Goal: Transaction & Acquisition: Purchase product/service

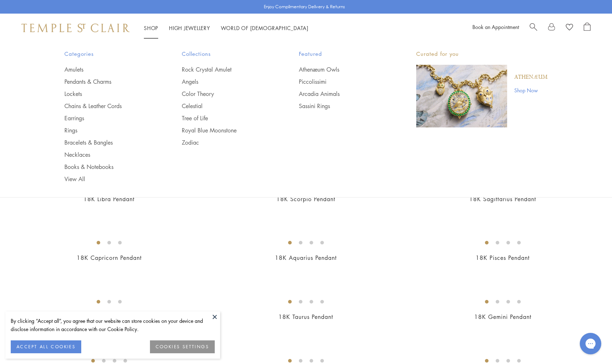
click at [537, 23] on span "Search" at bounding box center [534, 27] width 8 height 8
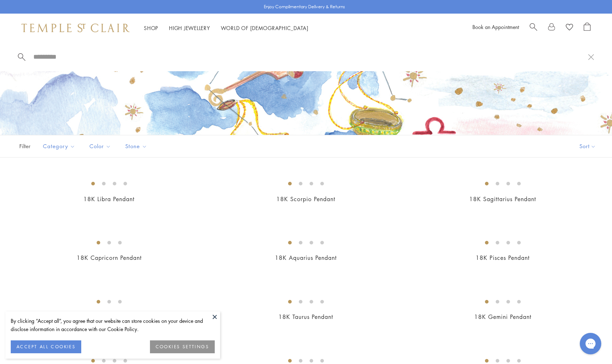
click at [532, 27] on span "Search" at bounding box center [534, 27] width 8 height 8
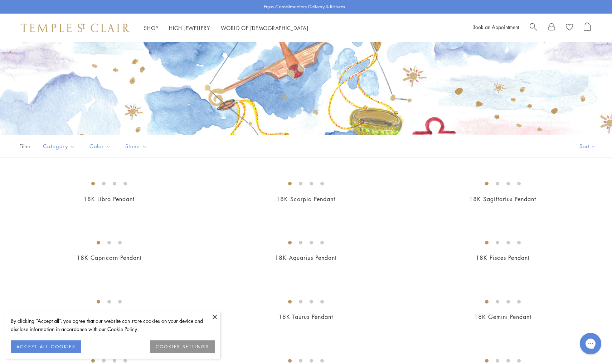
click at [532, 27] on span "Search" at bounding box center [534, 27] width 8 height 8
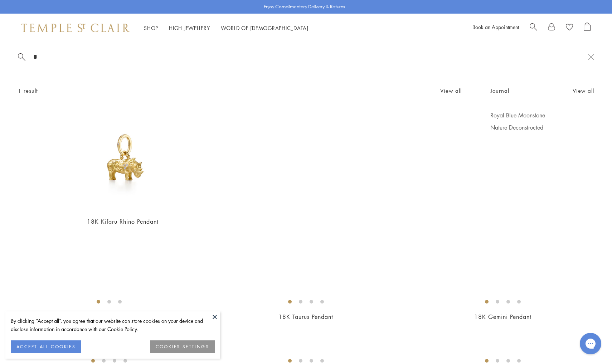
type input "*"
click at [538, 26] on div at bounding box center [560, 28] width 61 height 11
click at [531, 26] on span "Search" at bounding box center [534, 27] width 8 height 8
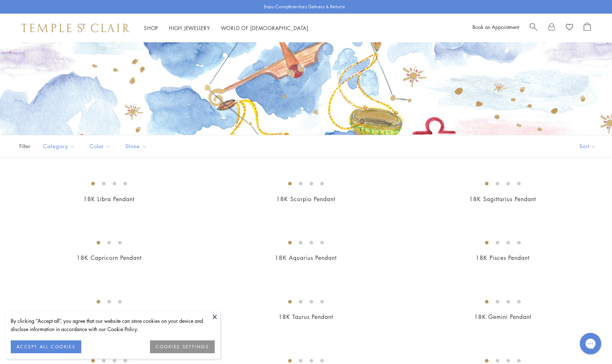
click at [531, 26] on span "Search" at bounding box center [534, 27] width 8 height 8
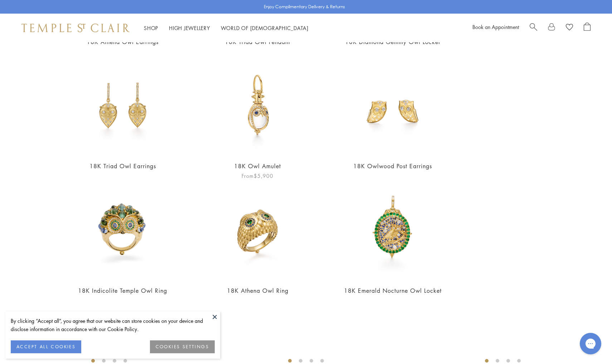
scroll to position [268, 0]
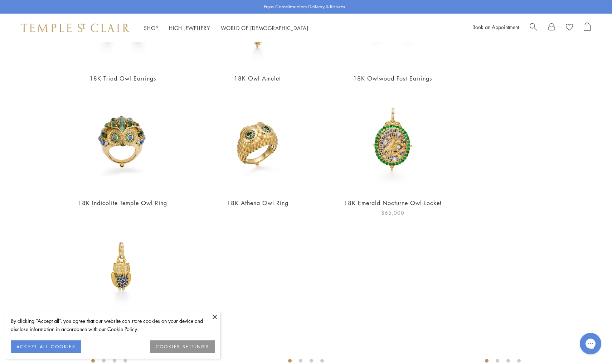
type input "***"
click at [400, 182] on img at bounding box center [392, 142] width 99 height 99
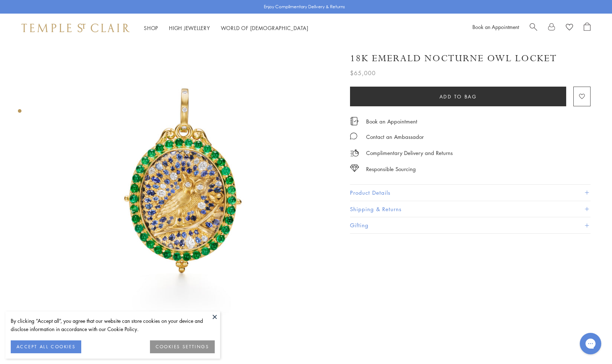
click at [223, 194] on img at bounding box center [184, 190] width 297 height 297
